Goal: Communication & Community: Ask a question

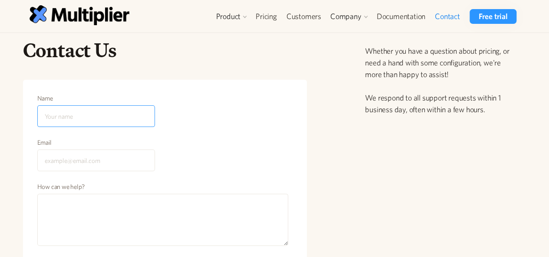
scroll to position [43, 0]
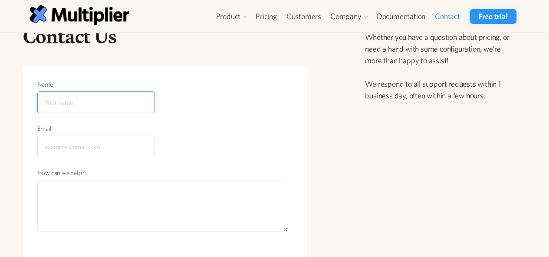
click at [131, 95] on input "Name" at bounding box center [96, 103] width 118 height 22
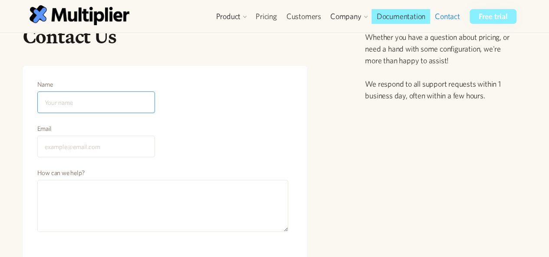
type input "Ashley Seo"
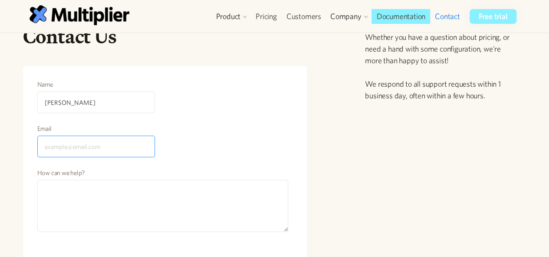
type input "infocomltd.uk@gmail.com"
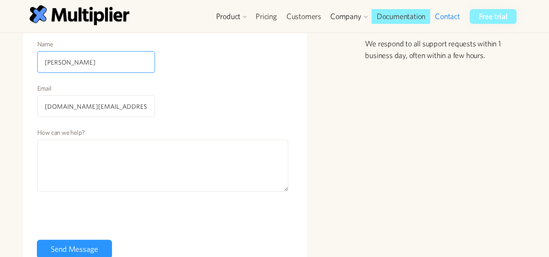
scroll to position [130, 0]
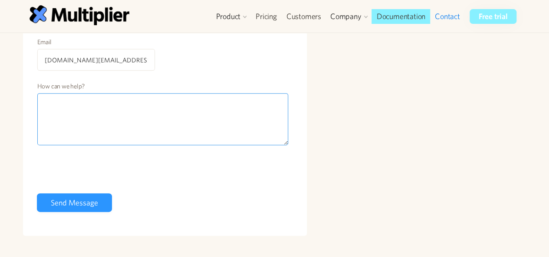
click at [196, 105] on textarea "How can we help?" at bounding box center [162, 119] width 251 height 52
paste textarea "Hi, This is Ashley here from . We are introducing Guest Posts on Our High Autho…"
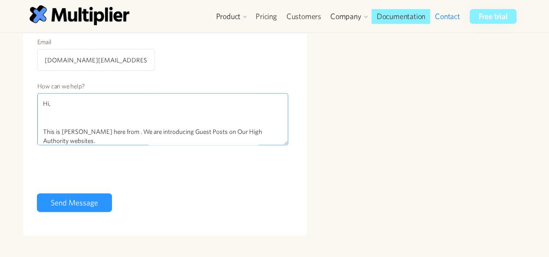
scroll to position [287, 0]
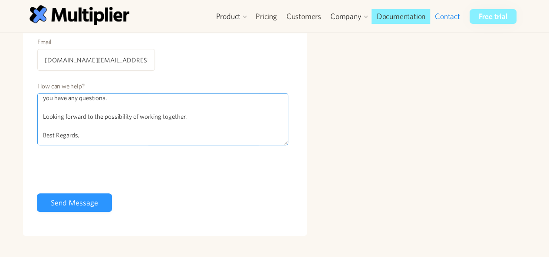
type textarea "Hi, This is Ashley here from . We are introducing Guest Posts on Our High Autho…"
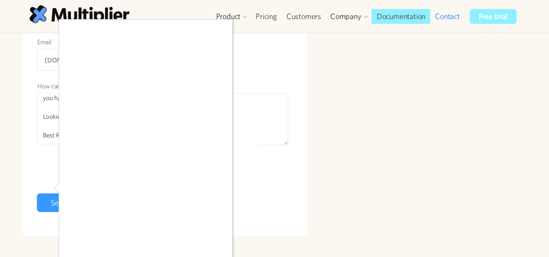
scroll to position [138, 0]
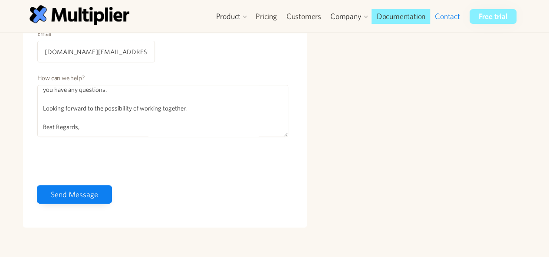
click at [88, 190] on input "Send Message" at bounding box center [74, 194] width 75 height 19
type input "Please wait..."
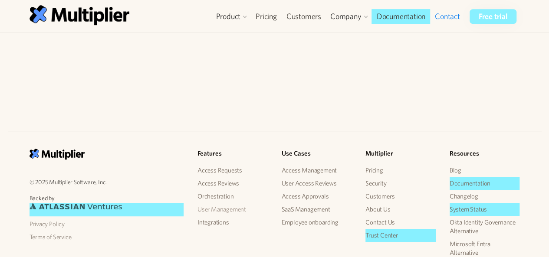
scroll to position [285, 0]
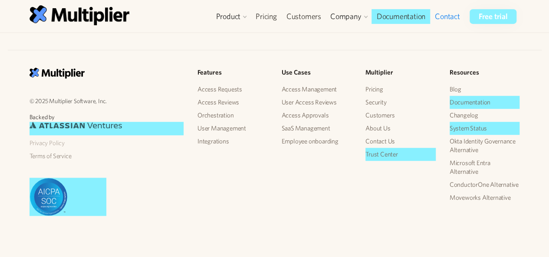
click at [62, 144] on link "Privacy Policy" at bounding box center [106, 143] width 154 height 13
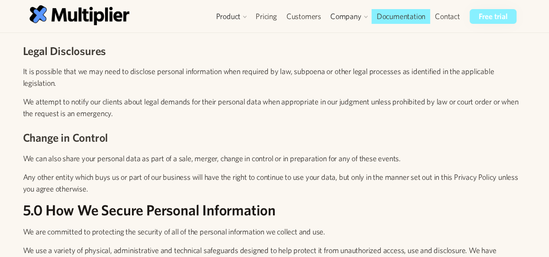
scroll to position [2992, 0]
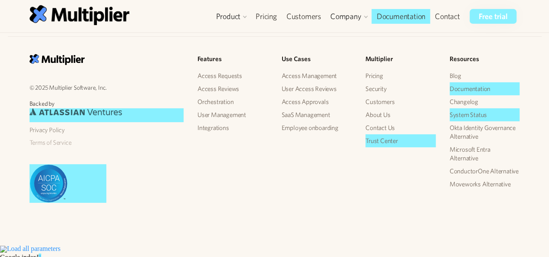
click at [70, 149] on link "Terms of Service" at bounding box center [106, 142] width 154 height 13
